Goal: Register for event/course

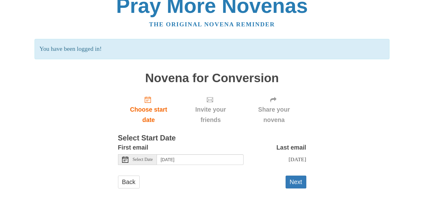
scroll to position [16, 0]
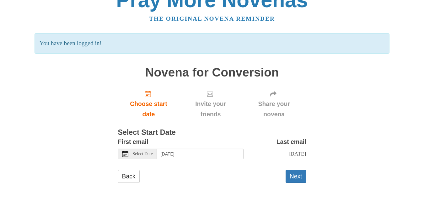
click at [130, 155] on div "Select Date" at bounding box center [137, 154] width 39 height 11
click at [124, 154] on use at bounding box center [125, 154] width 6 height 6
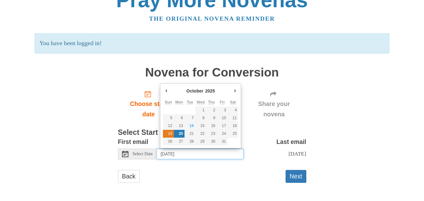
type input "Sunday, October 19th"
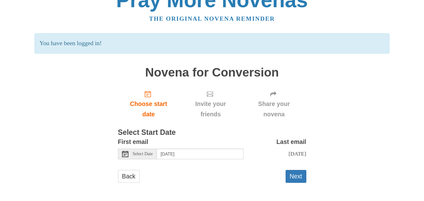
click at [64, 144] on div "Pray More Novenas The original novena reminder You have been logged in! Novena …" at bounding box center [212, 92] width 367 height 217
click at [293, 177] on button "Next" at bounding box center [296, 176] width 21 height 13
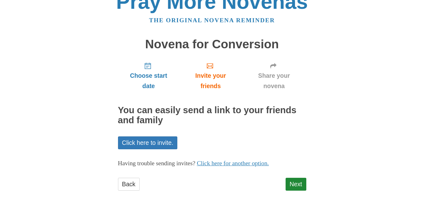
scroll to position [22, 0]
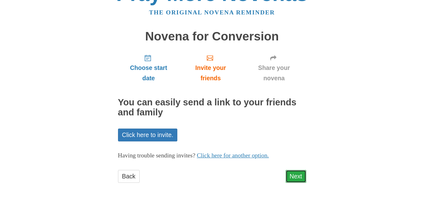
click at [298, 178] on link "Next" at bounding box center [296, 176] width 21 height 13
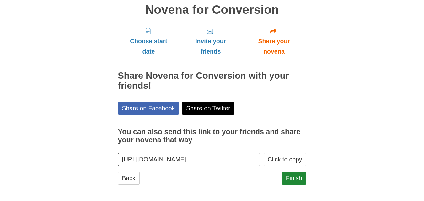
scroll to position [51, 0]
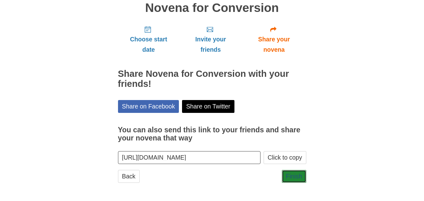
click at [292, 173] on link "Finish" at bounding box center [294, 176] width 24 height 13
